Goal: Obtain resource: Download file/media

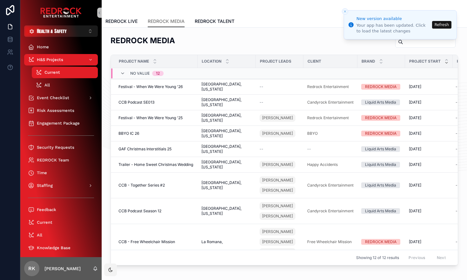
click at [446, 26] on button "Refresh" at bounding box center [441, 25] width 19 height 8
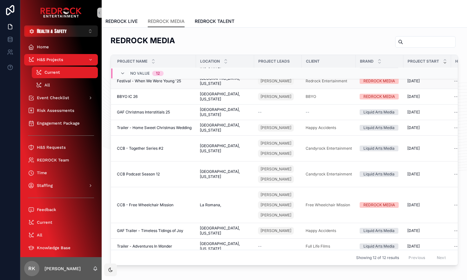
scroll to position [0, 2]
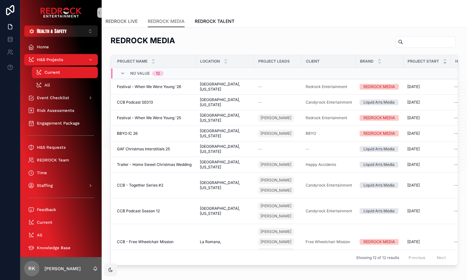
click at [126, 22] on span "REDROCK LIVE" at bounding box center [121, 21] width 32 height 6
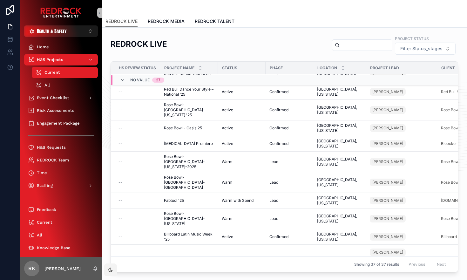
scroll to position [0, 1]
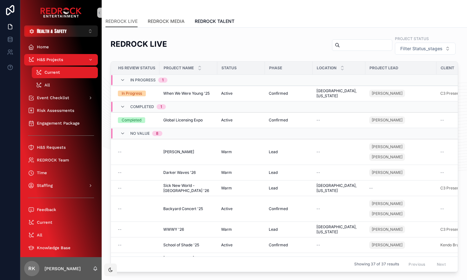
click at [179, 22] on span "REDROCK MEDIA" at bounding box center [166, 21] width 37 height 6
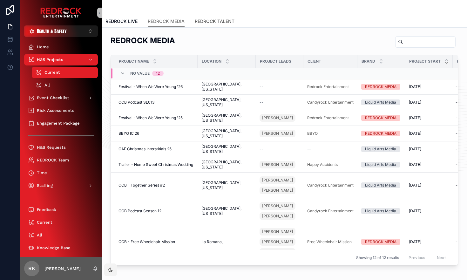
click at [206, 24] on span "REDROCK TALENT" at bounding box center [215, 21] width 40 height 6
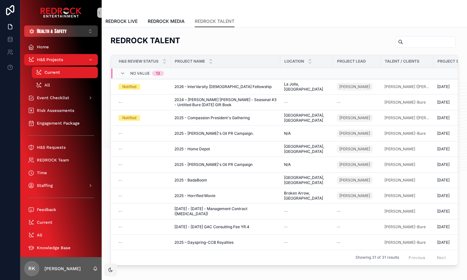
click at [72, 36] on button "Health & Safety ⌥ 5" at bounding box center [61, 30] width 74 height 11
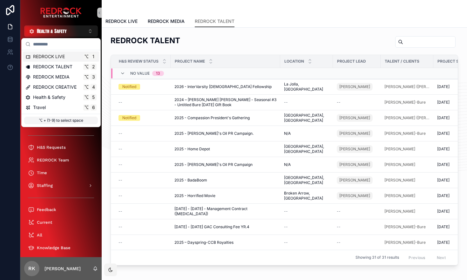
click at [64, 55] on span "REDROCK LIVE" at bounding box center [49, 56] width 32 height 6
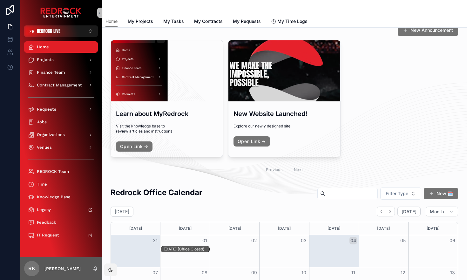
scroll to position [13, 0]
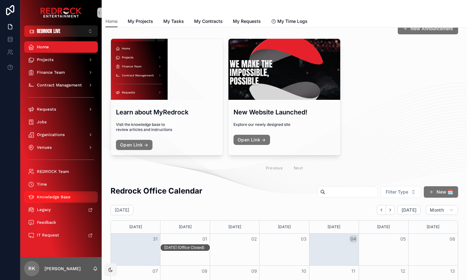
click at [58, 198] on span "Knowledge Base" at bounding box center [54, 196] width 34 height 5
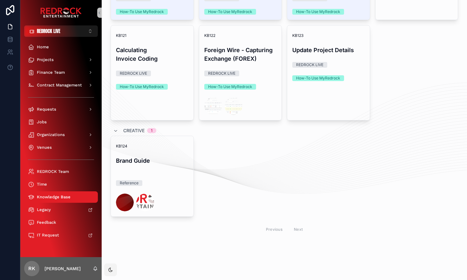
scroll to position [427, 0]
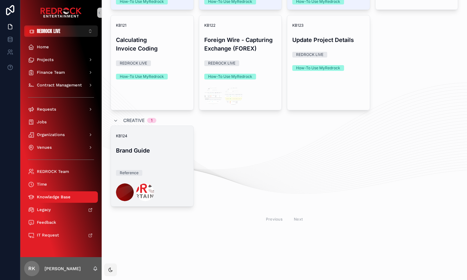
click at [170, 171] on div "Reference" at bounding box center [152, 173] width 72 height 6
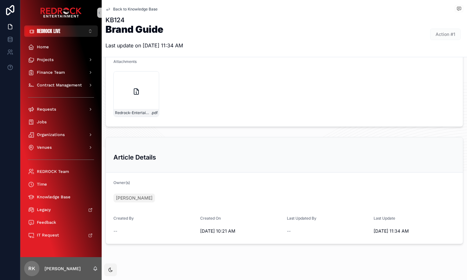
scroll to position [263, 0]
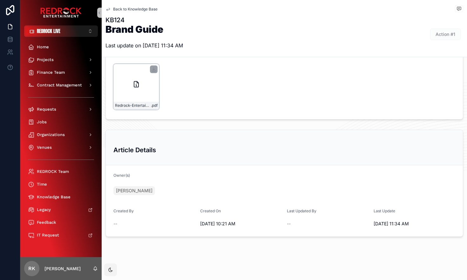
click at [137, 96] on div "Redrock-Entertainment-Brand-Guide .pdf" at bounding box center [136, 87] width 46 height 46
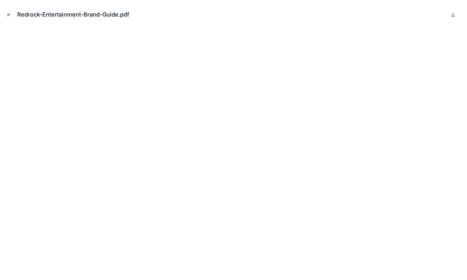
click at [10, 15] on icon "Close modal" at bounding box center [8, 14] width 4 height 4
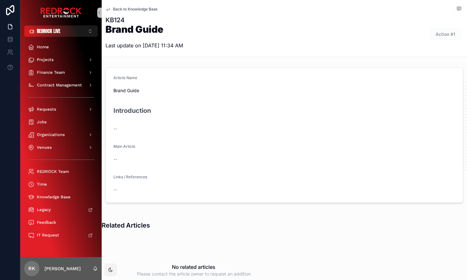
scroll to position [263, 0]
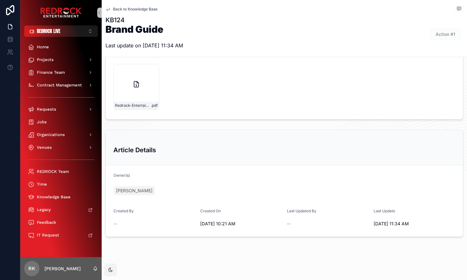
click at [108, 7] on icon "scrollable content" at bounding box center [107, 9] width 5 height 5
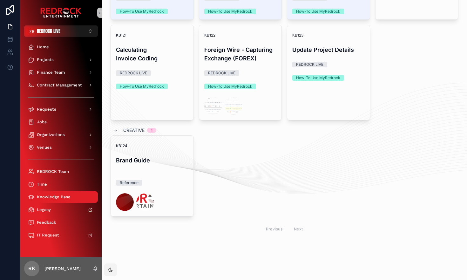
scroll to position [427, 0]
